Goal: Task Accomplishment & Management: Complete application form

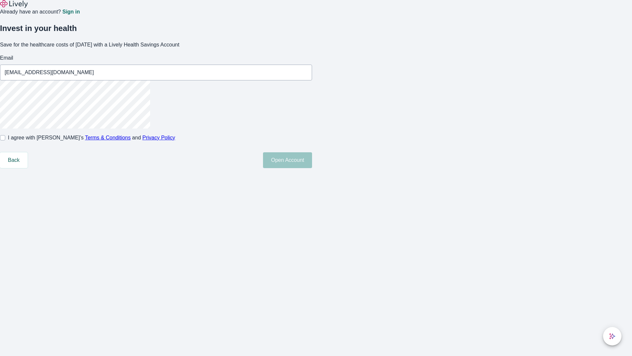
click at [5, 140] on input "I agree with Lively’s Terms & Conditions and Privacy Policy" at bounding box center [2, 137] width 5 height 5
checkbox input "true"
click at [312, 168] on button "Open Account" at bounding box center [287, 160] width 49 height 16
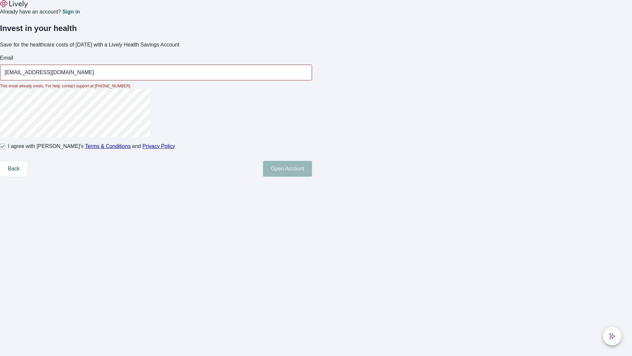
type input "[EMAIL_ADDRESS][DOMAIN_NAME]"
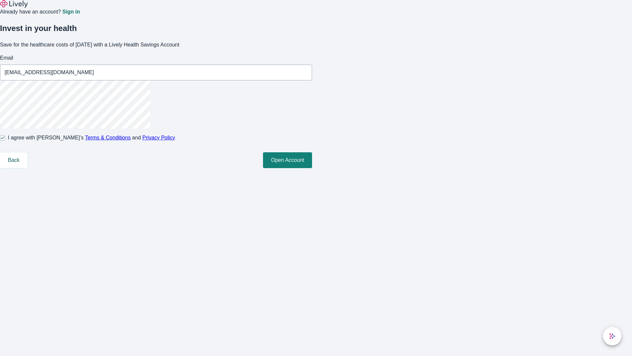
click at [5, 140] on input "I agree with Lively’s Terms & Conditions and Privacy Policy" at bounding box center [2, 137] width 5 height 5
checkbox input "false"
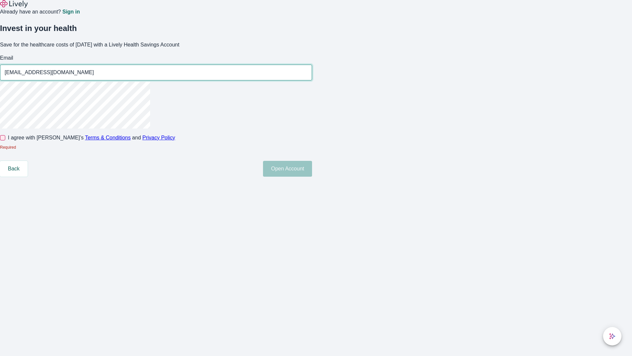
type input "[EMAIL_ADDRESS][DOMAIN_NAME]"
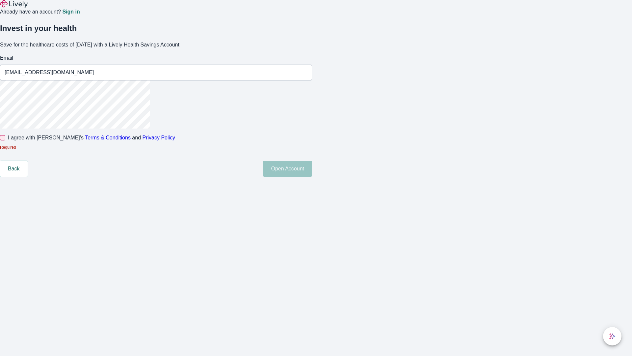
click at [5, 140] on input "I agree with Lively’s Terms & Conditions and Privacy Policy" at bounding box center [2, 137] width 5 height 5
checkbox input "true"
click at [312, 176] on button "Open Account" at bounding box center [287, 169] width 49 height 16
